Goal: Browse casually

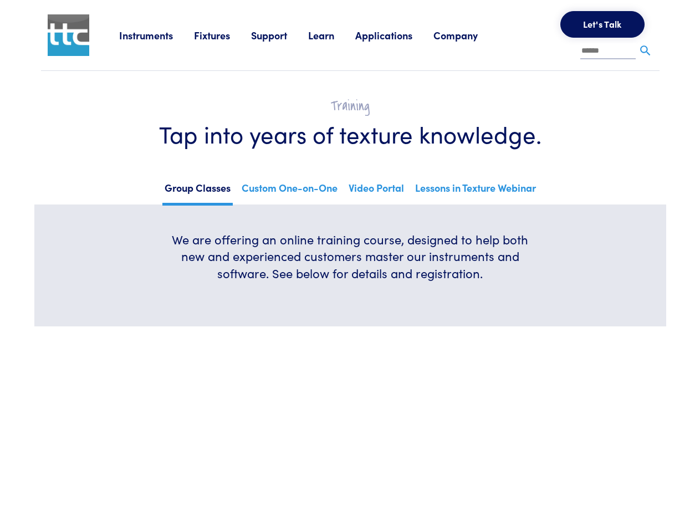
click at [350, 266] on h6 "We are offering an online training course, designed to help both new and experi…" at bounding box center [350, 256] width 373 height 51
click at [157, 35] on link "Instruments" at bounding box center [156, 35] width 75 height 14
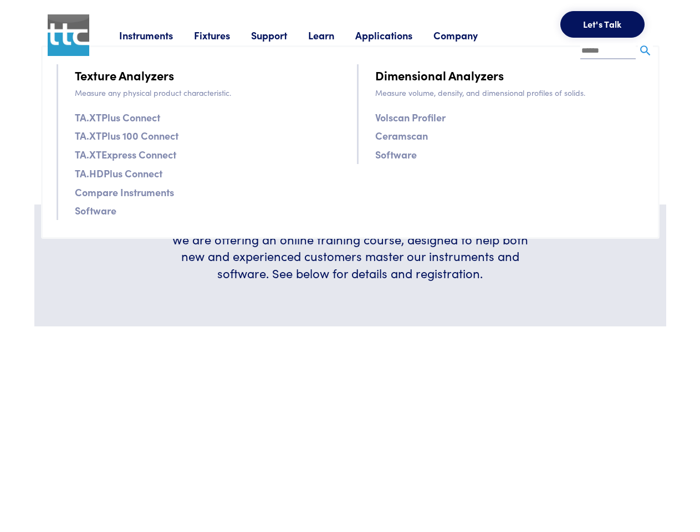
click at [224, 35] on link "Fixtures" at bounding box center [222, 35] width 57 height 14
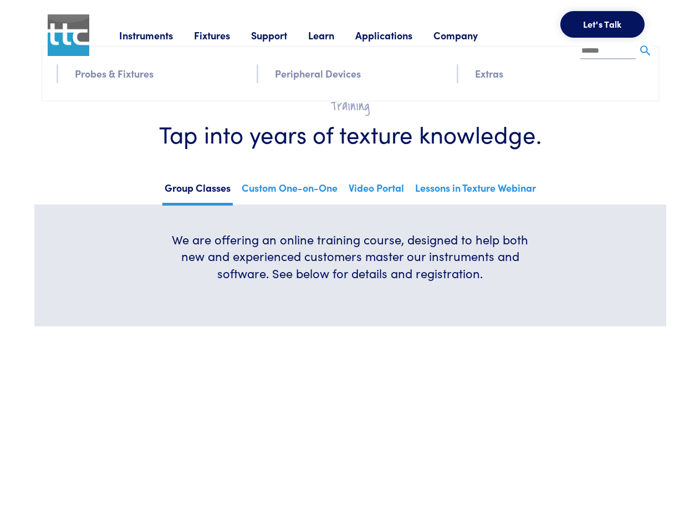
click at [282, 35] on link "Support" at bounding box center [279, 35] width 57 height 14
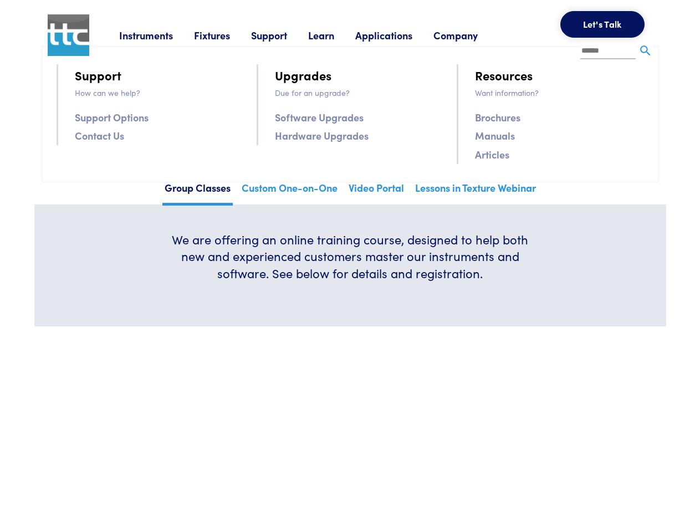
click at [335, 35] on link "Learn" at bounding box center [331, 35] width 47 height 14
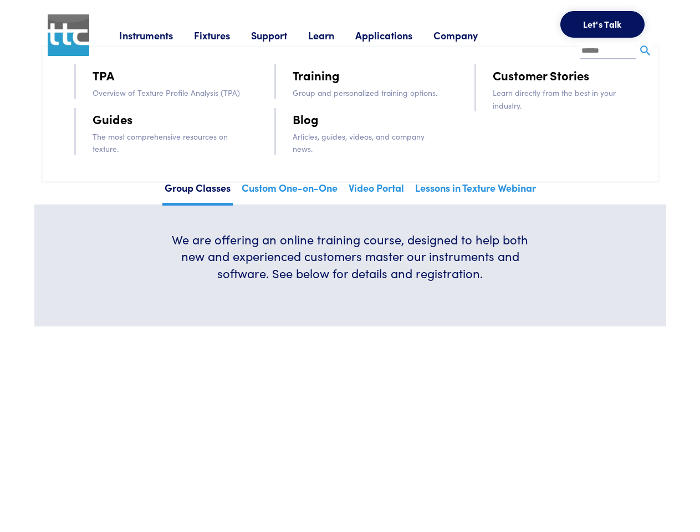
click at [399, 35] on link "Applications" at bounding box center [394, 35] width 78 height 14
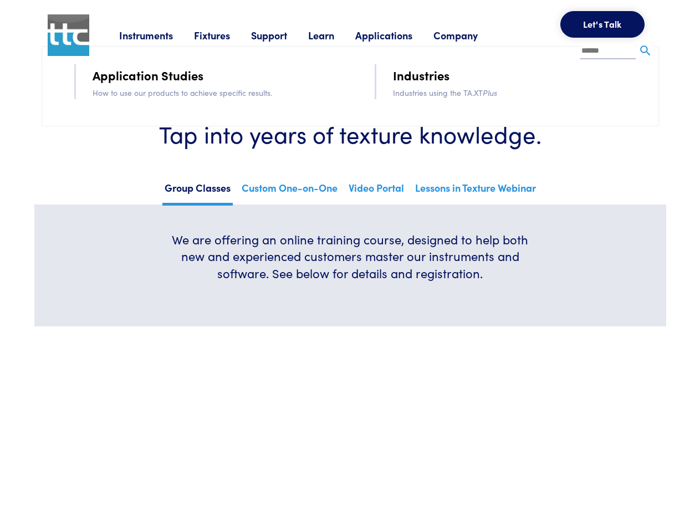
click at [470, 35] on link "Company" at bounding box center [466, 35] width 65 height 14
